Goal: Task Accomplishment & Management: Manage account settings

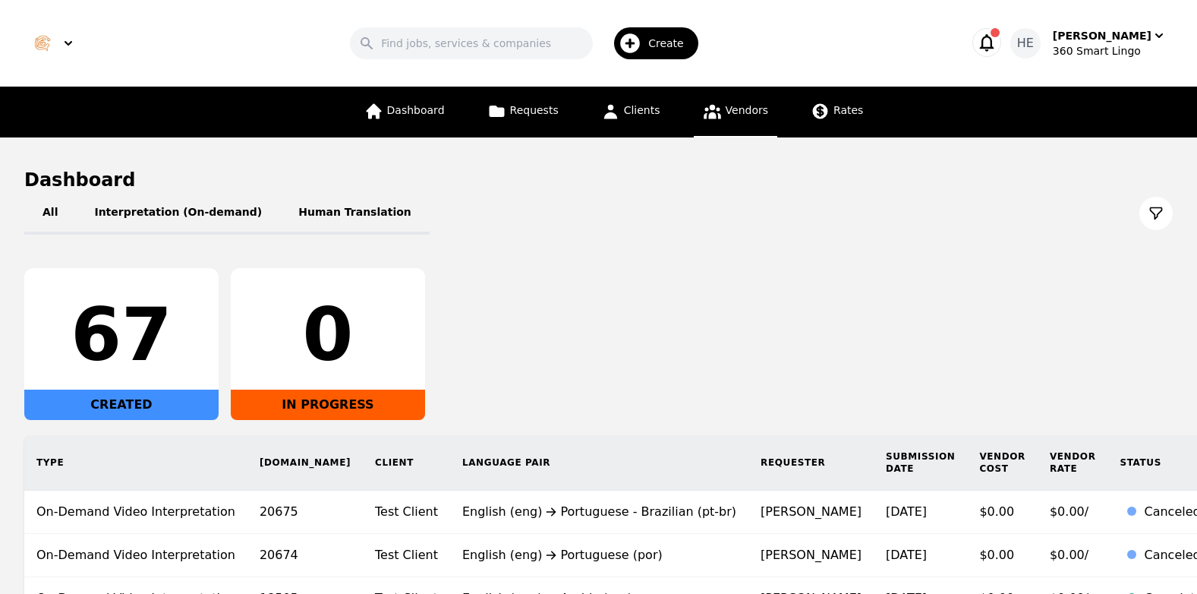
click at [740, 109] on span "Vendors" at bounding box center [747, 110] width 43 height 12
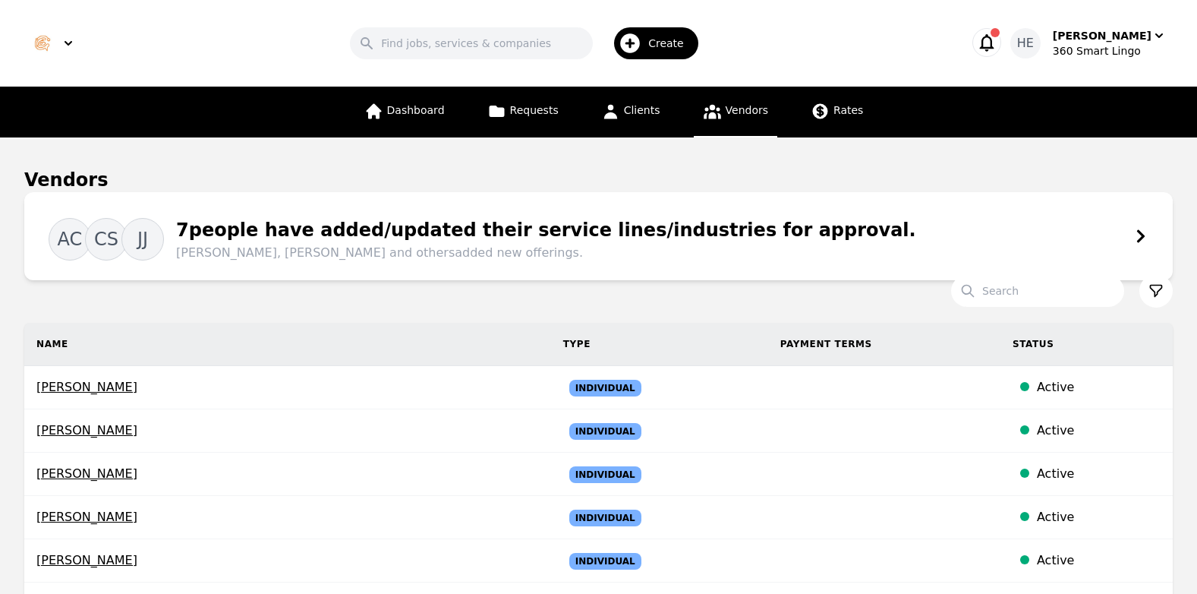
click at [738, 104] on span "Vendors" at bounding box center [747, 110] width 43 height 12
click at [1017, 286] on input "Search" at bounding box center [1037, 291] width 173 height 32
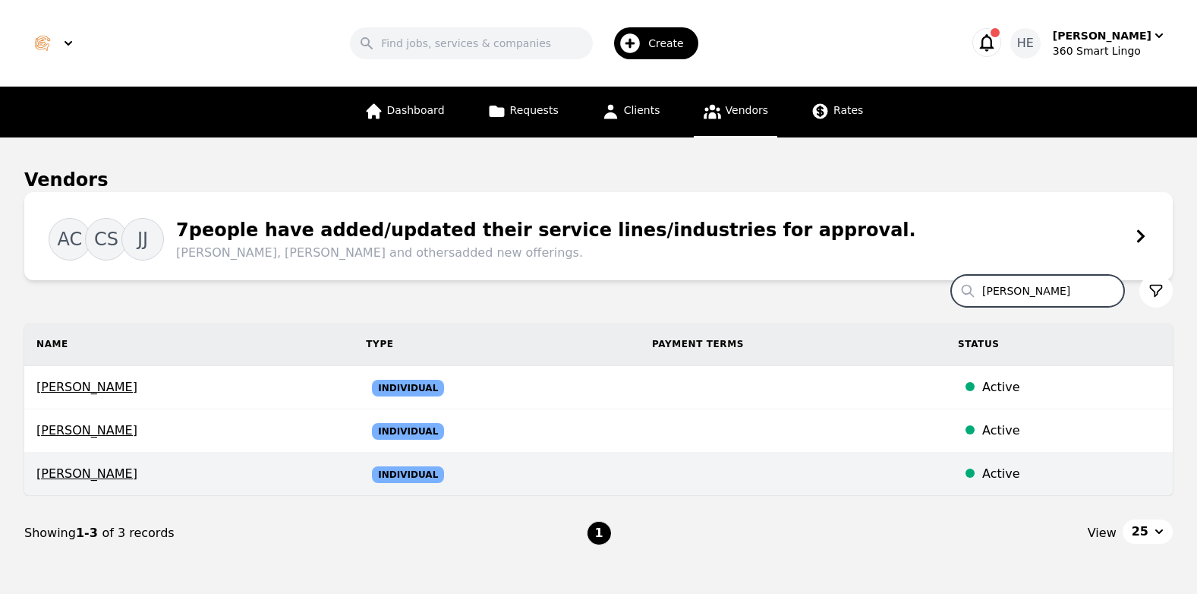
type input "[PERSON_NAME]"
click at [444, 475] on span "Individual" at bounding box center [408, 474] width 72 height 17
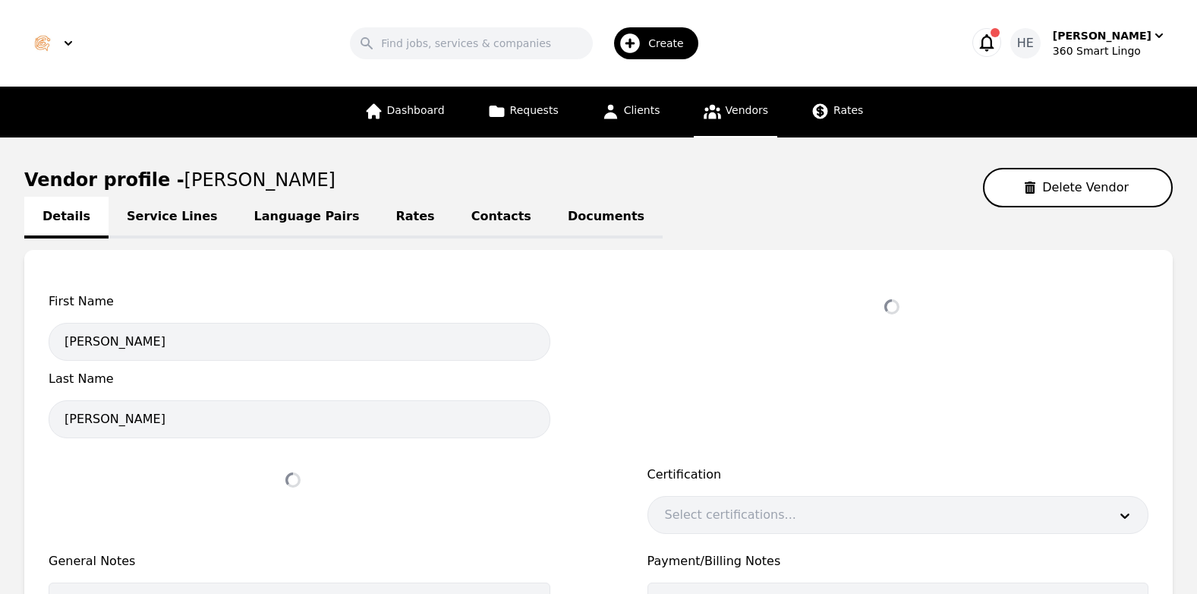
select select "active"
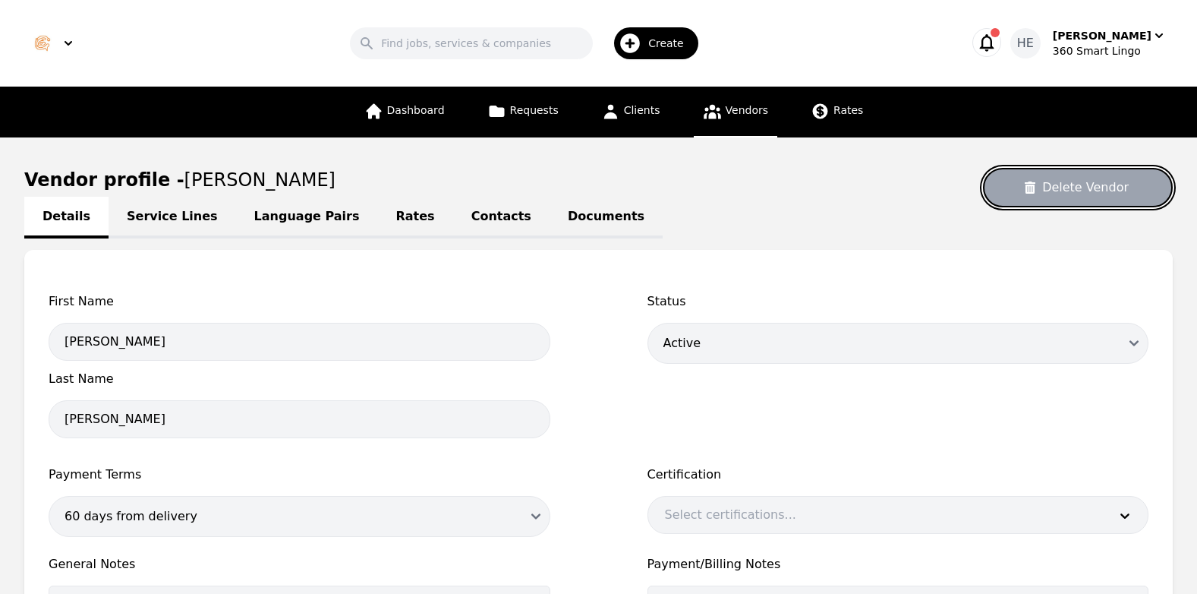
click at [1096, 188] on button "Delete Vendor" at bounding box center [1078, 187] width 190 height 39
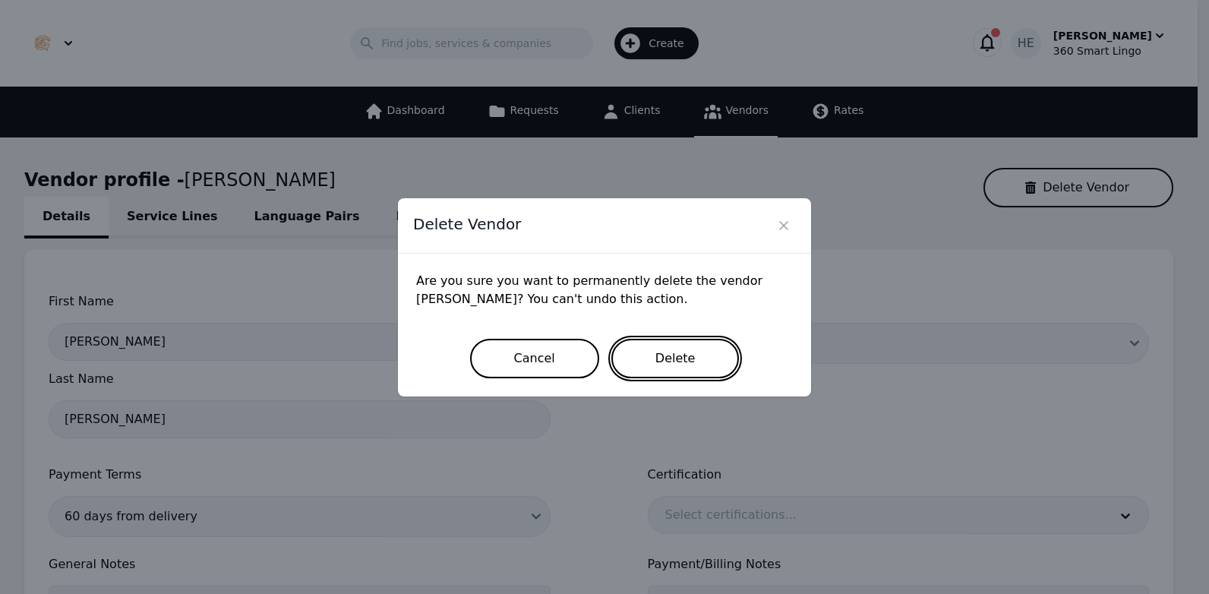
click at [662, 356] on button "Delete" at bounding box center [675, 358] width 128 height 39
